Goal: Task Accomplishment & Management: Manage account settings

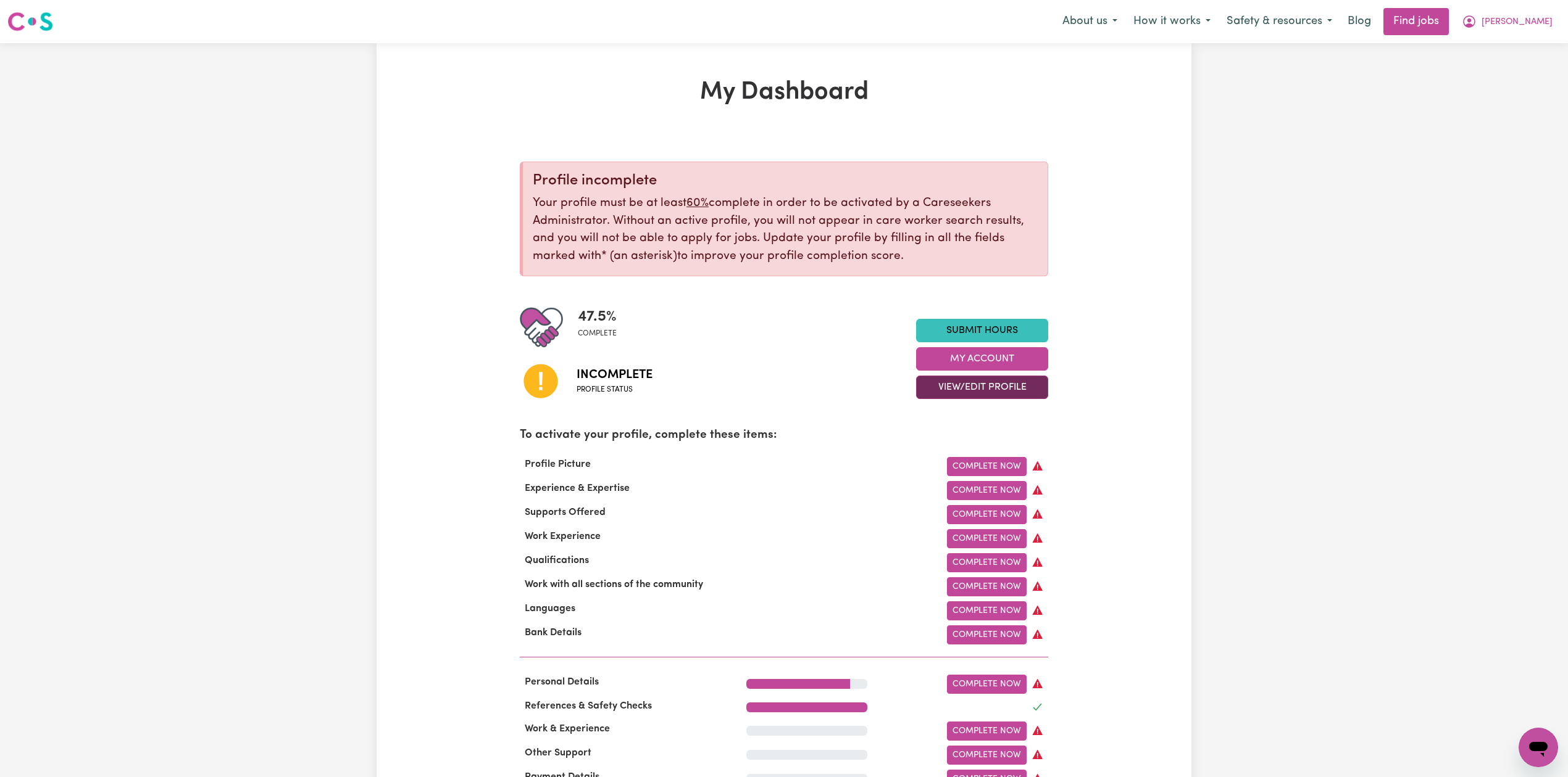
click at [963, 388] on button "View/Edit Profile" at bounding box center [982, 388] width 132 height 23
click at [944, 442] on link "Edit Profile" at bounding box center [974, 443] width 115 height 24
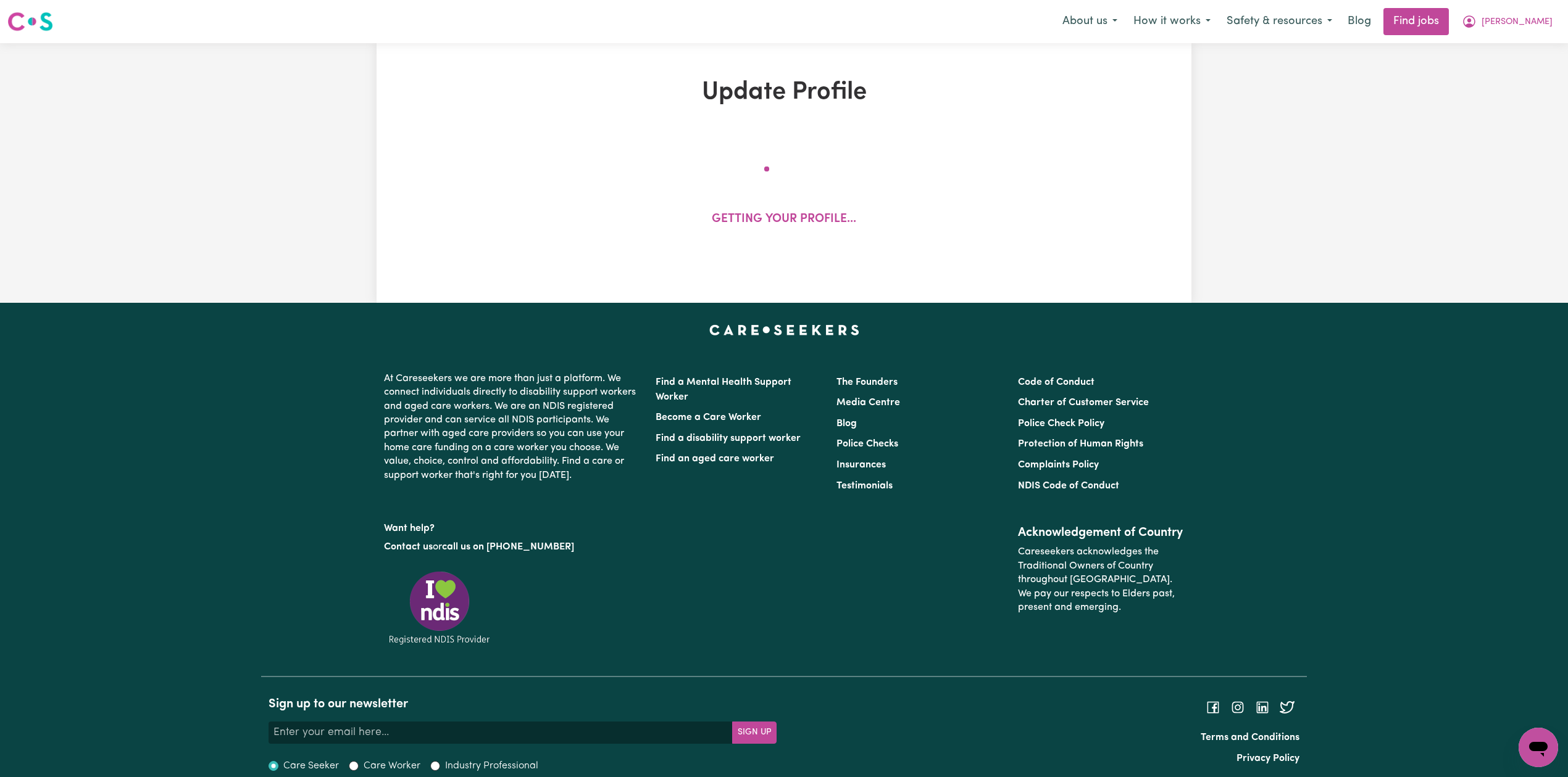
select select "[DEMOGRAPHIC_DATA]"
select select "Australian PR"
select select "Studying a healthcare related degree or qualification"
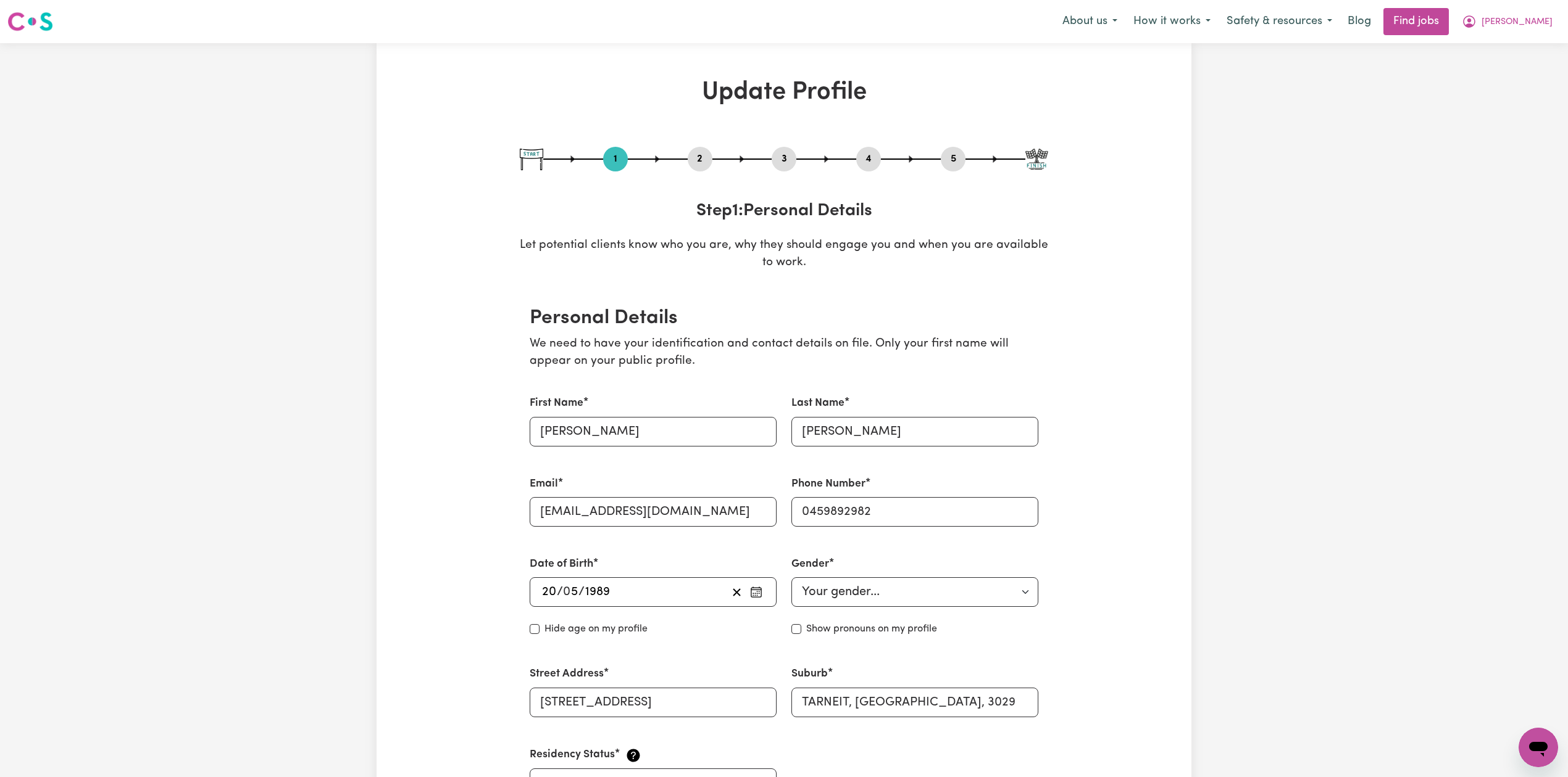
drag, startPoint x: 695, startPoint y: 166, endPoint x: 491, endPoint y: 261, distance: 225.0
click at [695, 170] on div "2" at bounding box center [700, 159] width 24 height 24
drag, startPoint x: 698, startPoint y: 158, endPoint x: 697, endPoint y: 172, distance: 14.0
click at [698, 163] on button "2" at bounding box center [700, 159] width 24 height 16
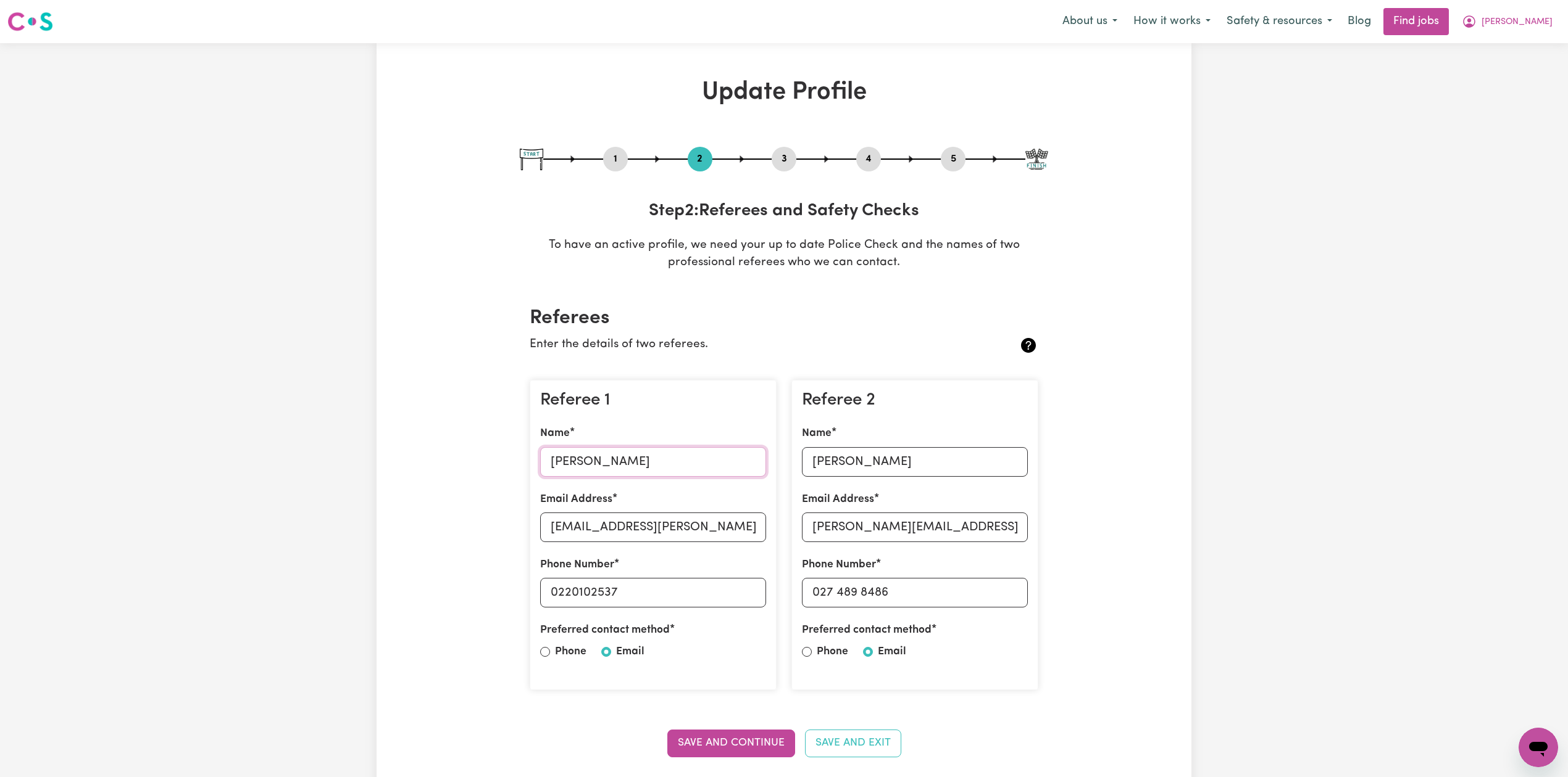
click at [592, 459] on input "[PERSON_NAME]" at bounding box center [652, 462] width 226 height 30
click at [610, 526] on input "[EMAIL_ADDRESS][PERSON_NAME][DOMAIN_NAME]" at bounding box center [652, 527] width 226 height 30
click at [840, 462] on input "[PERSON_NAME]" at bounding box center [914, 462] width 226 height 30
click at [883, 533] on input "[PERSON_NAME][EMAIL_ADDRESS][PERSON_NAME][DOMAIN_NAME]" at bounding box center [914, 527] width 226 height 30
click at [956, 158] on button "5" at bounding box center [953, 159] width 24 height 16
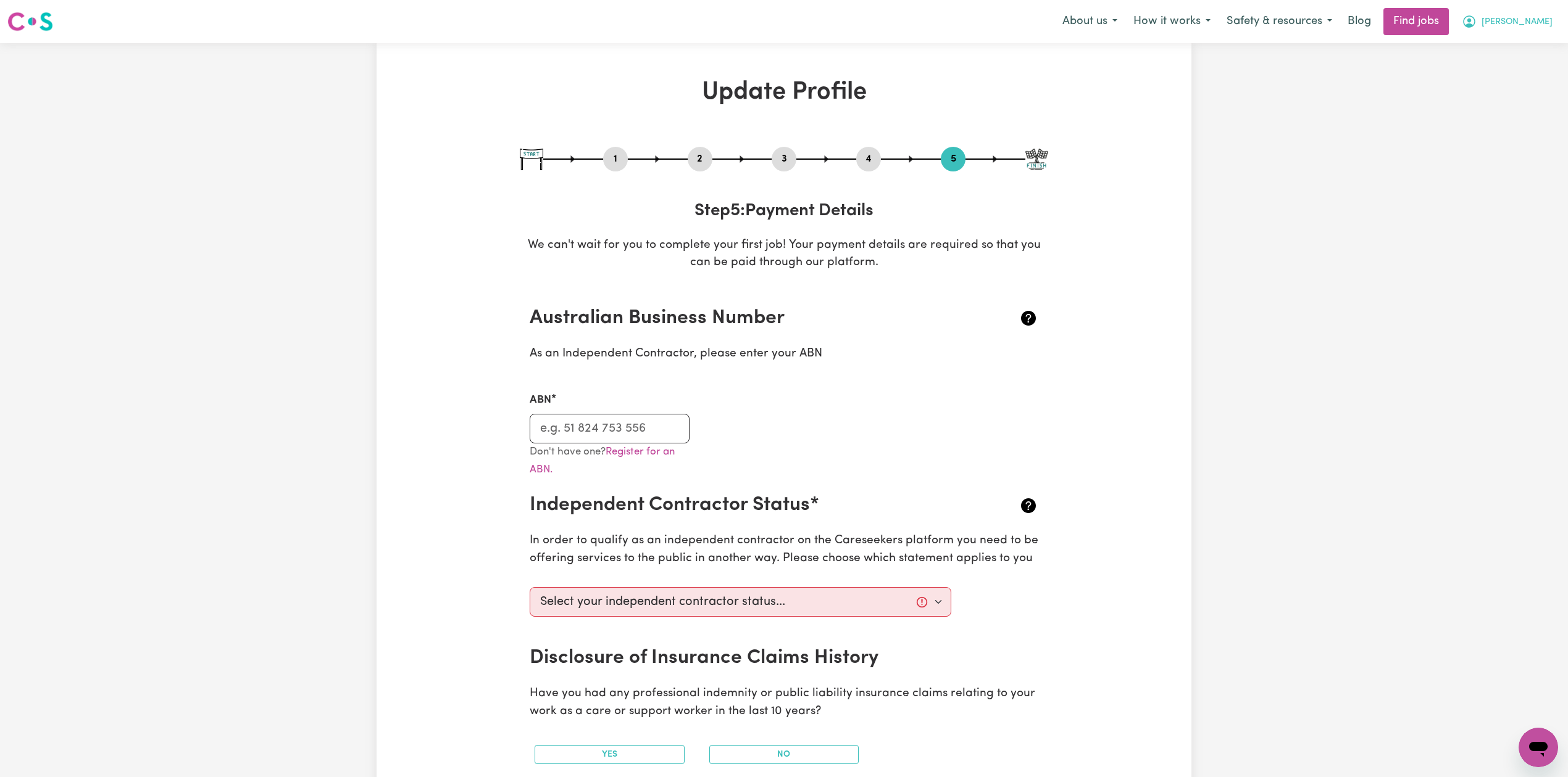
click at [1539, 9] on button "[PERSON_NAME]" at bounding box center [1507, 21] width 107 height 26
click at [1515, 93] on link "Logout" at bounding box center [1511, 94] width 98 height 23
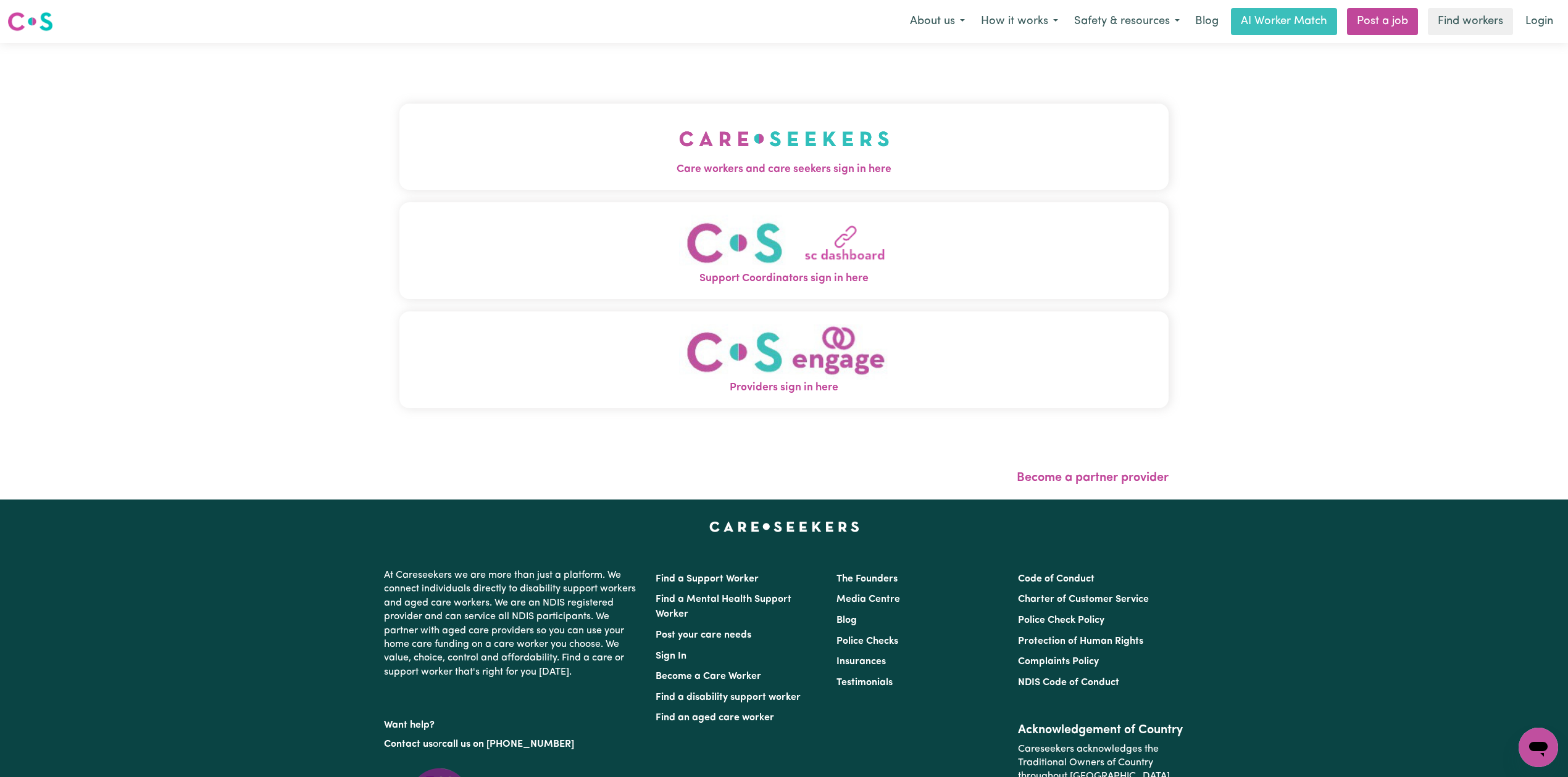
click at [803, 144] on button "Care workers and care seekers sign in here" at bounding box center [784, 146] width 769 height 86
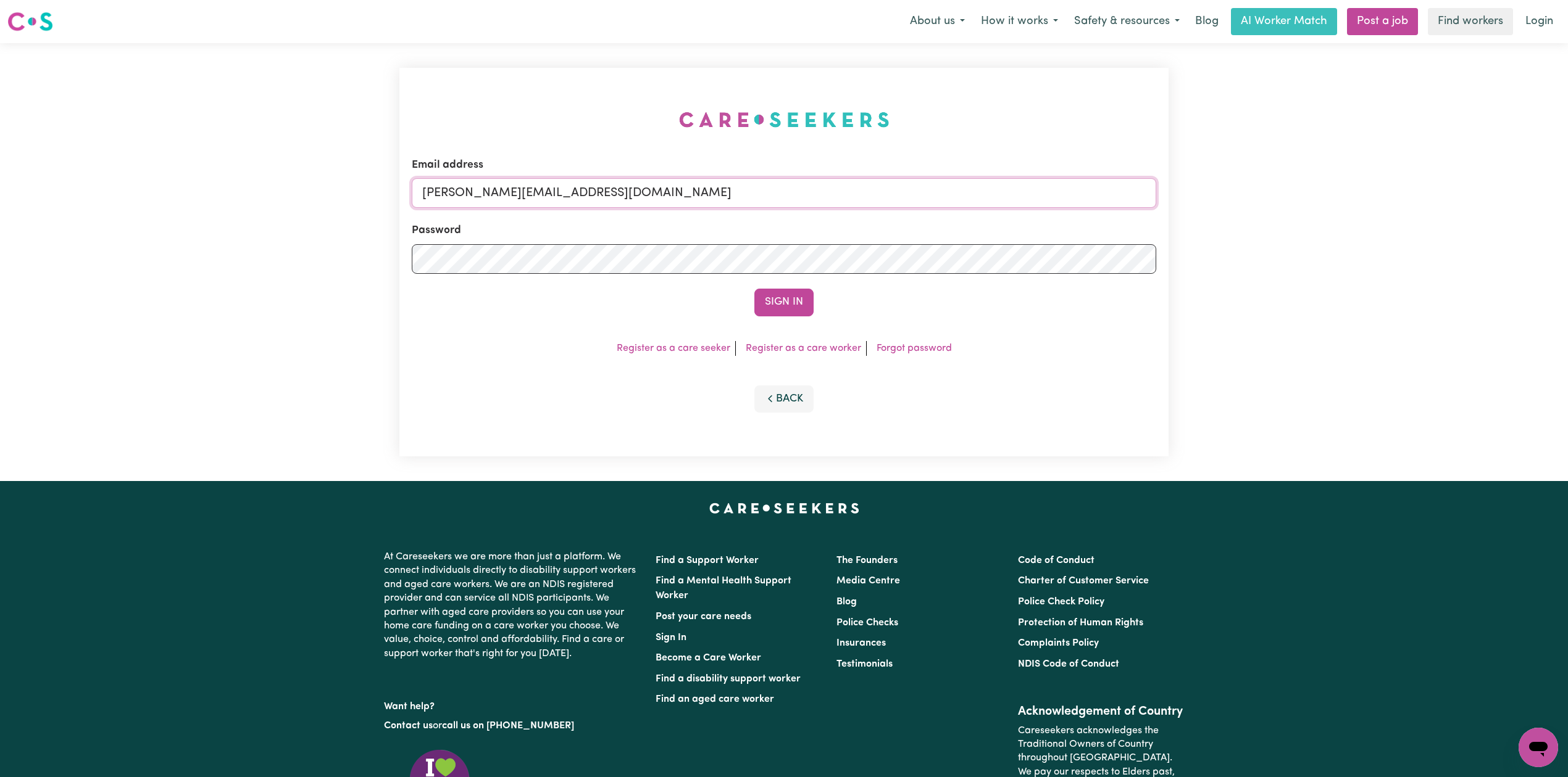
click at [666, 180] on input "[PERSON_NAME][EMAIL_ADDRESS][DOMAIN_NAME]" at bounding box center [784, 193] width 744 height 30
drag, startPoint x: 487, startPoint y: 191, endPoint x: 849, endPoint y: 200, distance: 362.1
click at [848, 200] on input "Superuser~[EMAIL_ADDRESS][DOMAIN_NAME]" at bounding box center [784, 193] width 744 height 30
type input "Superuser~[EMAIL_ADDRESS][DOMAIN_NAME]"
click at [780, 295] on button "Sign In" at bounding box center [783, 302] width 59 height 27
